Goal: Task Accomplishment & Management: Manage account settings

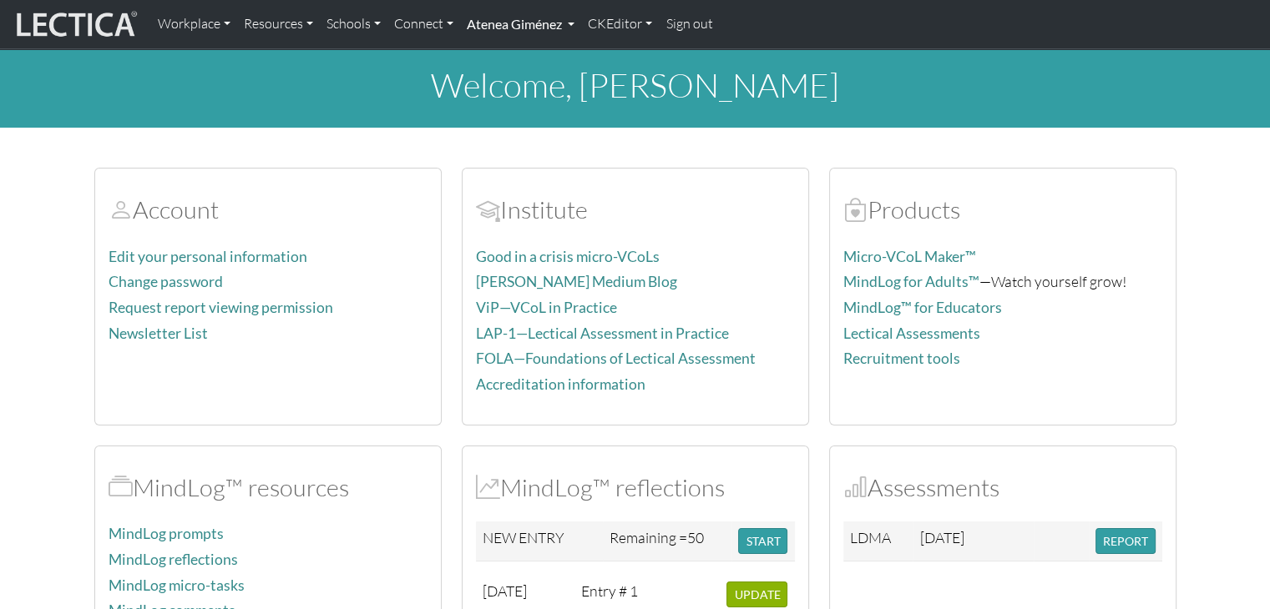
click at [577, 24] on link "Atenea Giménez" at bounding box center [520, 24] width 121 height 35
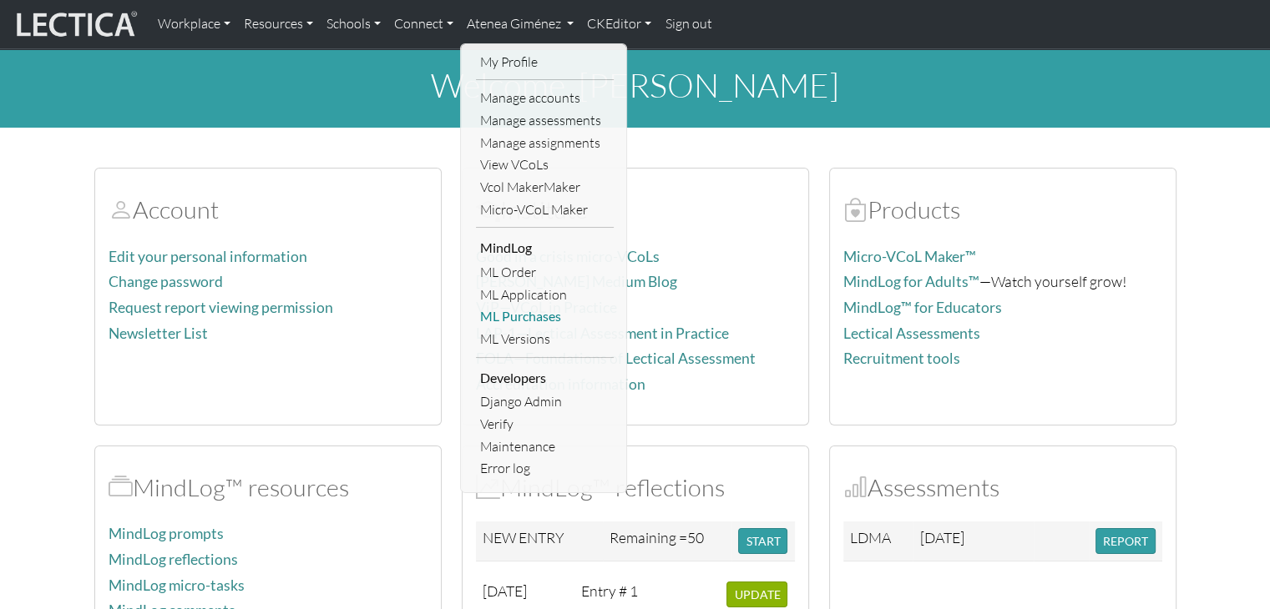
click at [524, 316] on link "ML Purchases" at bounding box center [545, 317] width 138 height 23
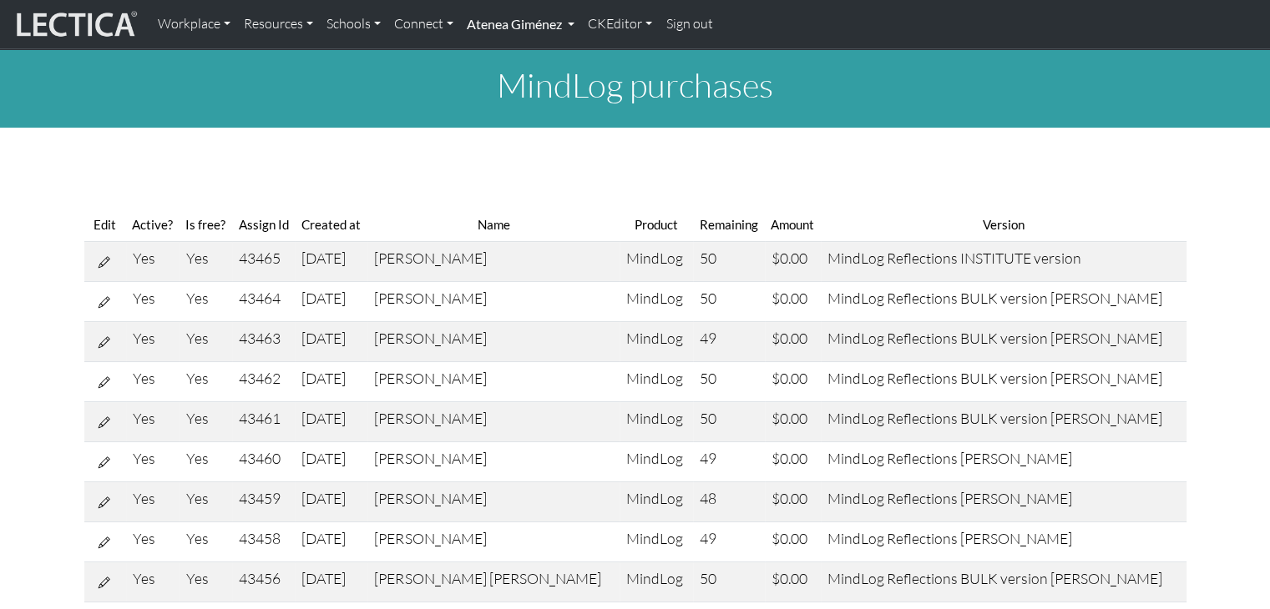
click at [521, 25] on link "Atenea Giménez" at bounding box center [520, 24] width 121 height 35
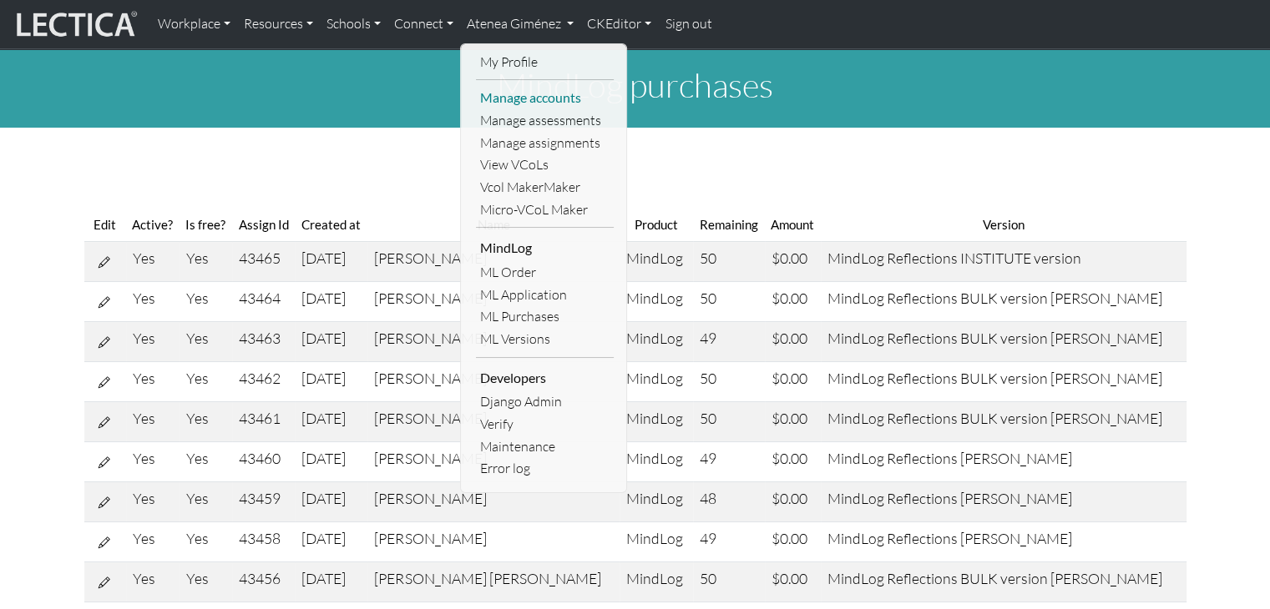
click at [522, 104] on link "Manage accounts" at bounding box center [545, 98] width 138 height 23
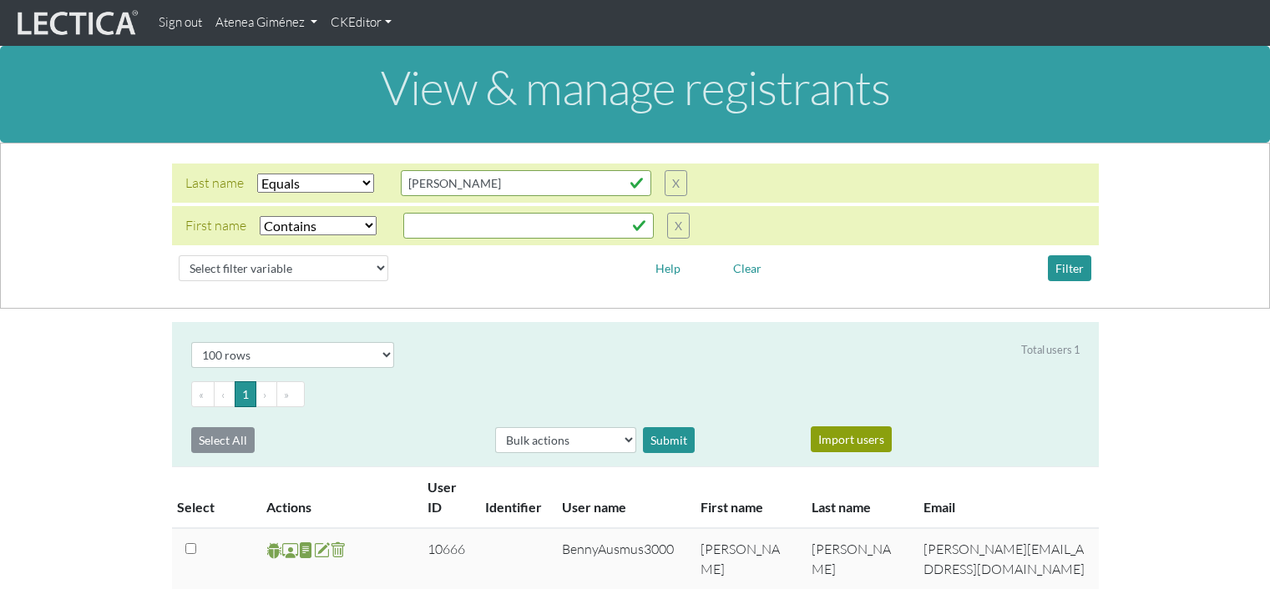
select select "iexact"
select select "icontains"
select select "100"
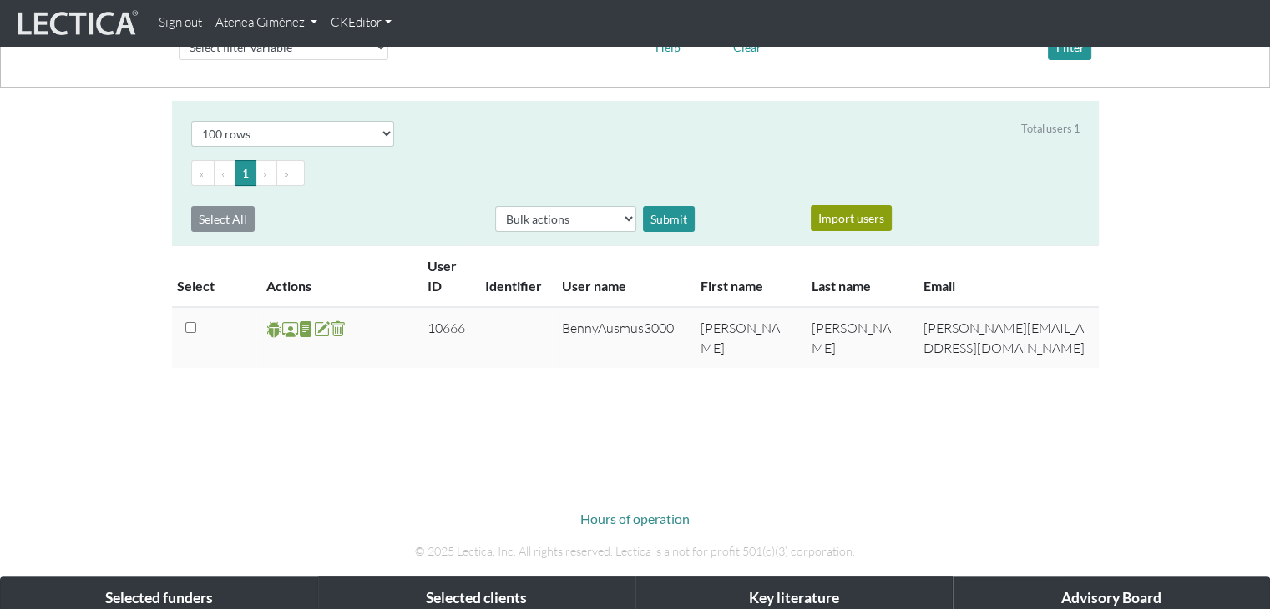
scroll to position [250, 0]
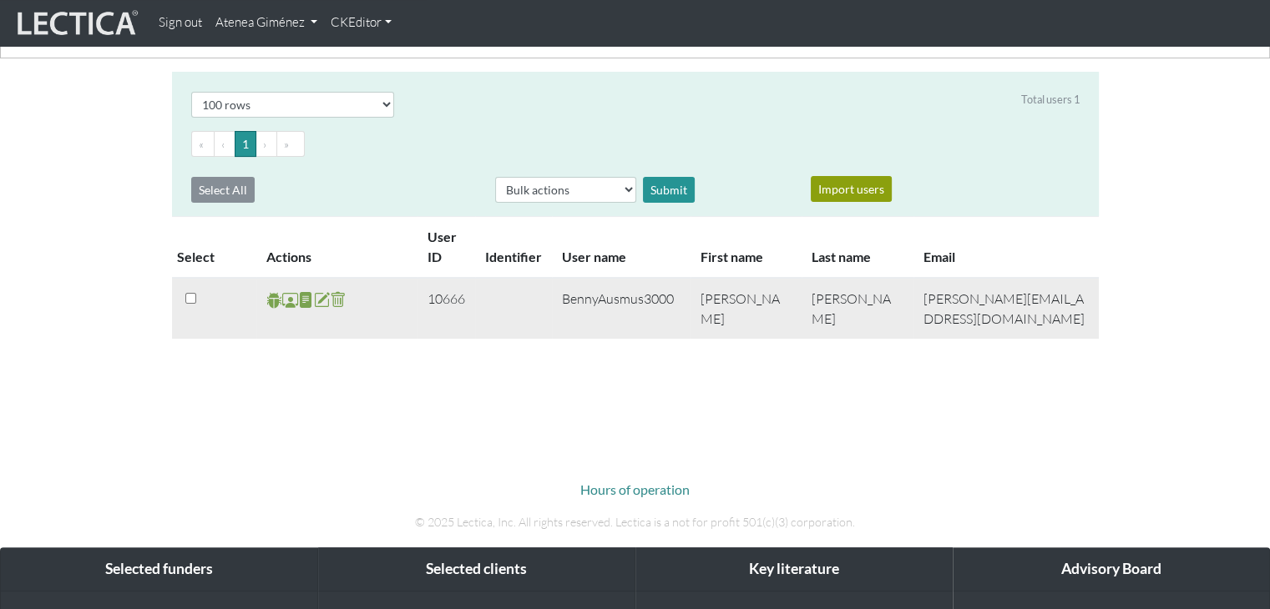
click at [291, 303] on span at bounding box center [290, 300] width 16 height 19
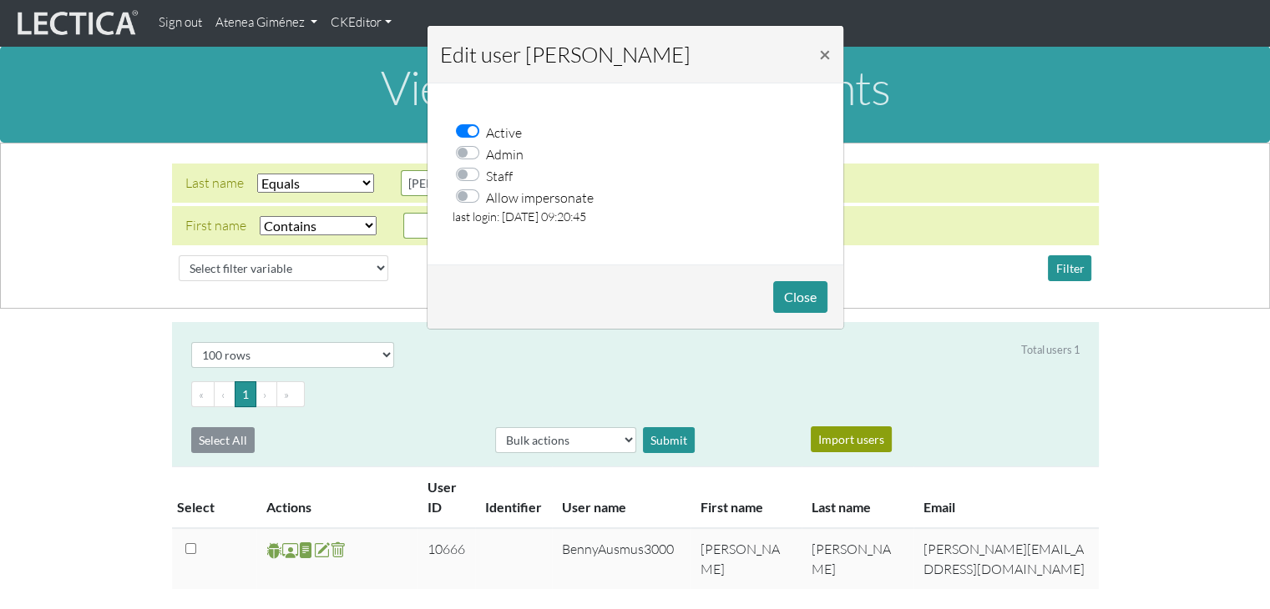
click at [486, 201] on label "Allow impersonate" at bounding box center [540, 197] width 108 height 22
click at [466, 201] on input "Allow impersonate" at bounding box center [472, 194] width 13 height 17
checkbox input "true"
click at [790, 301] on button "Close" at bounding box center [800, 297] width 54 height 32
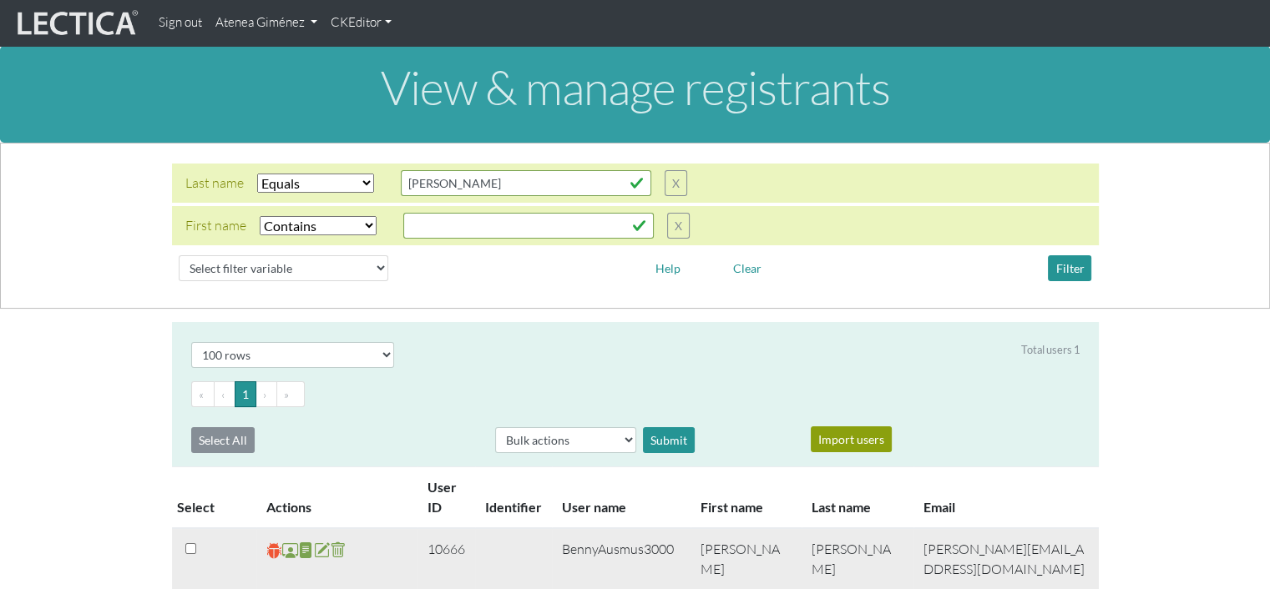
click at [274, 544] on span at bounding box center [274, 550] width 16 height 19
